Goal: Task Accomplishment & Management: Complete application form

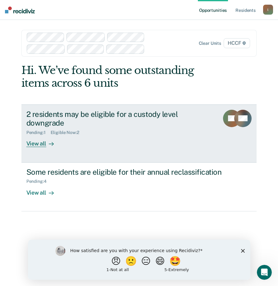
click at [44, 142] on div "View all" at bounding box center [43, 141] width 35 height 12
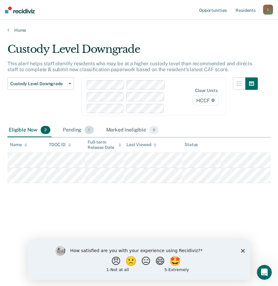
click at [72, 132] on div "Pending 1" at bounding box center [77, 130] width 33 height 14
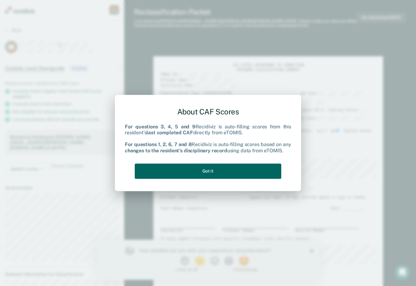
click at [196, 174] on button "Got it" at bounding box center [208, 170] width 147 height 15
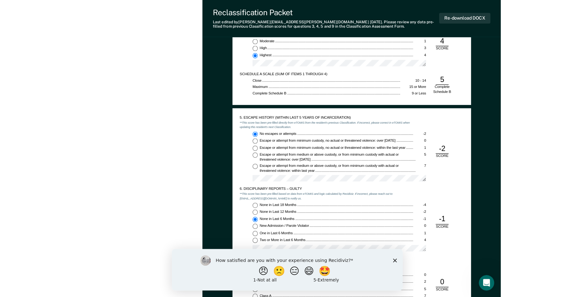
scroll to position [469, 0]
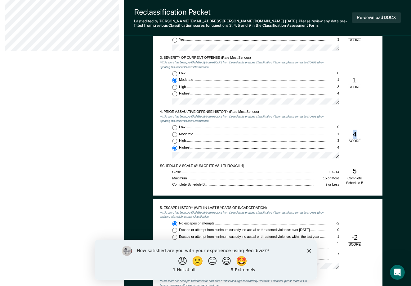
drag, startPoint x: 352, startPoint y: 134, endPoint x: 360, endPoint y: 133, distance: 8.7
click at [278, 133] on div "4" at bounding box center [355, 133] width 12 height 9
click at [278, 135] on div "4" at bounding box center [355, 133] width 12 height 9
click at [278, 133] on div "4" at bounding box center [355, 133] width 12 height 9
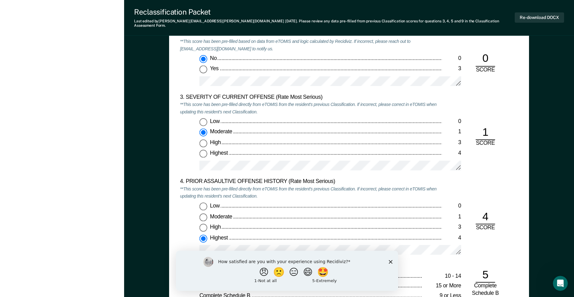
scroll to position [717, 0]
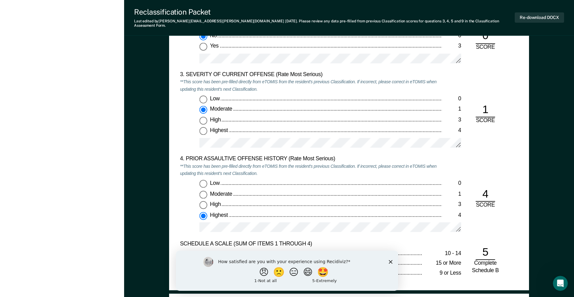
click at [278, 188] on div "4" at bounding box center [485, 194] width 19 height 15
drag, startPoint x: 482, startPoint y: 188, endPoint x: 491, endPoint y: 186, distance: 8.6
click at [278, 187] on div "4" at bounding box center [485, 194] width 19 height 15
drag, startPoint x: 491, startPoint y: 186, endPoint x: 348, endPoint y: 200, distance: 143.5
click at [278, 201] on div "High" at bounding box center [326, 204] width 232 height 7
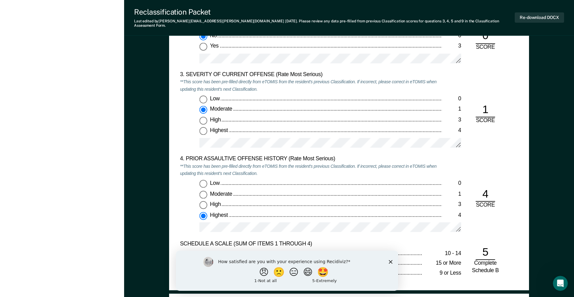
click at [207, 201] on input "High 3" at bounding box center [204, 205] width 8 height 8
type textarea "x"
radio input "true"
radio input "false"
click at [205, 190] on input "Moderate 1" at bounding box center [204, 194] width 8 height 8
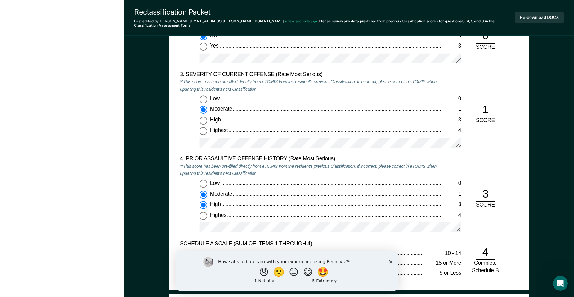
type textarea "x"
radio input "true"
radio input "false"
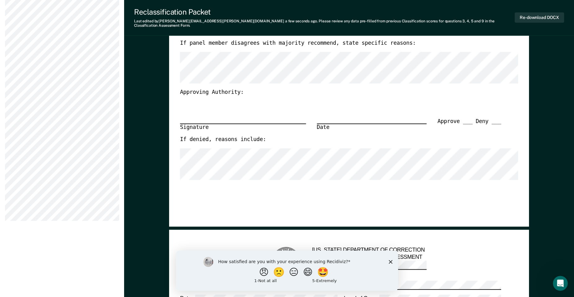
scroll to position [0, 0]
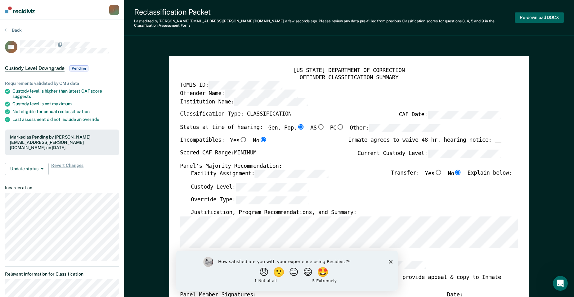
click at [278, 16] on button "Re-download DOCX" at bounding box center [539, 17] width 49 height 10
type textarea "x"
